Goal: Information Seeking & Learning: Learn about a topic

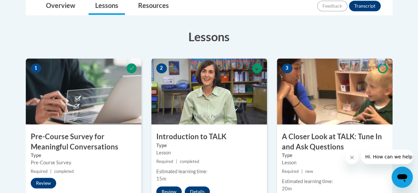
scroll to position [198, 0]
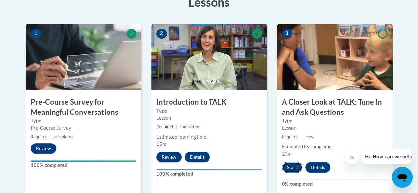
click at [297, 167] on button "Start" at bounding box center [292, 167] width 20 height 11
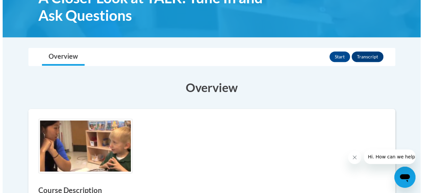
scroll to position [132, 0]
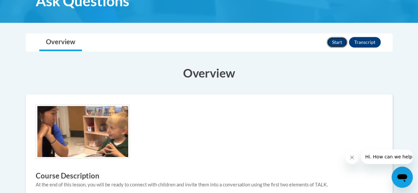
click at [334, 41] on button "Start" at bounding box center [337, 42] width 20 height 11
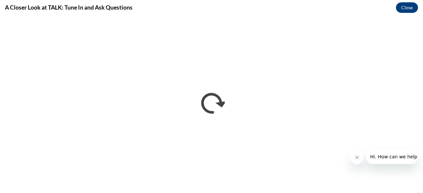
scroll to position [0, 0]
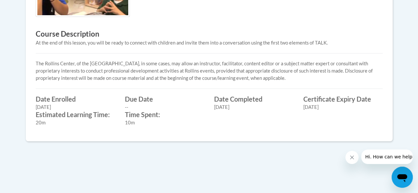
scroll to position [322, 0]
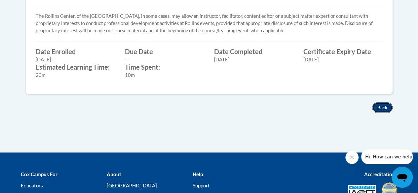
click at [374, 109] on button "Back" at bounding box center [382, 107] width 20 height 11
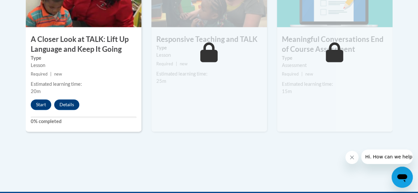
scroll to position [463, 0]
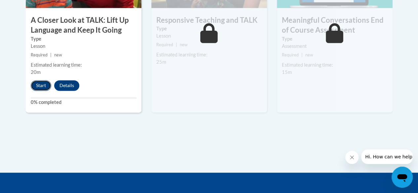
click at [36, 86] on button "Start" at bounding box center [41, 85] width 20 height 11
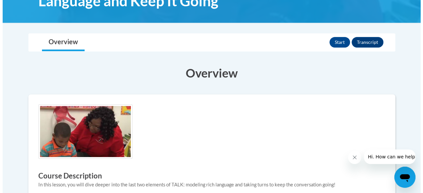
scroll to position [132, 0]
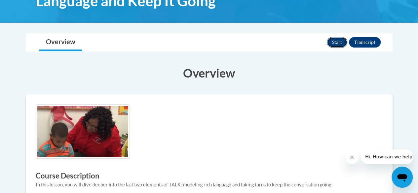
click at [339, 41] on button "Start" at bounding box center [337, 42] width 20 height 11
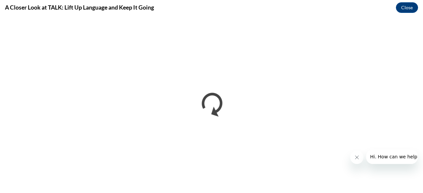
scroll to position [0, 0]
